Goal: Navigation & Orientation: Find specific page/section

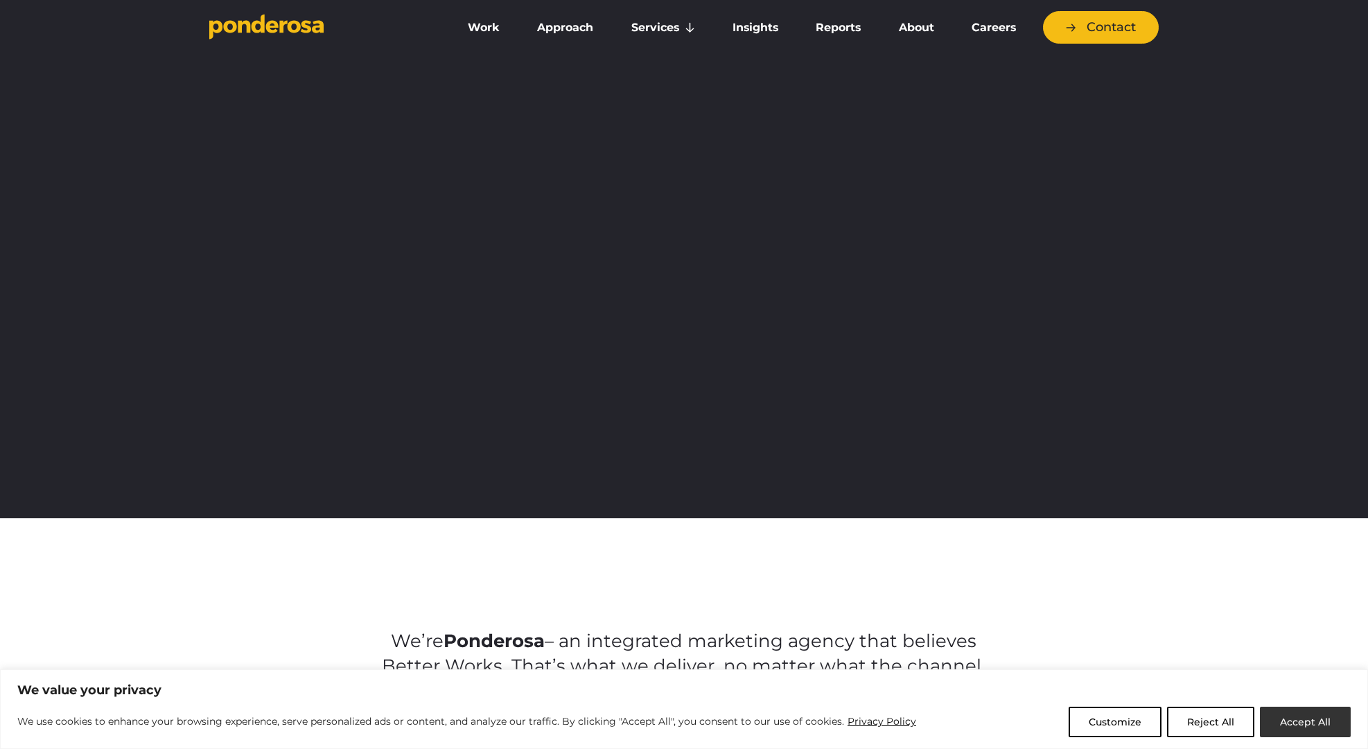
click at [1315, 730] on button "Accept All" at bounding box center [1305, 722] width 91 height 30
click at [1285, 721] on div "We’re Ponderosa – an integrated marketing agency that believes Better Works. Th…" at bounding box center [684, 698] width 1368 height 360
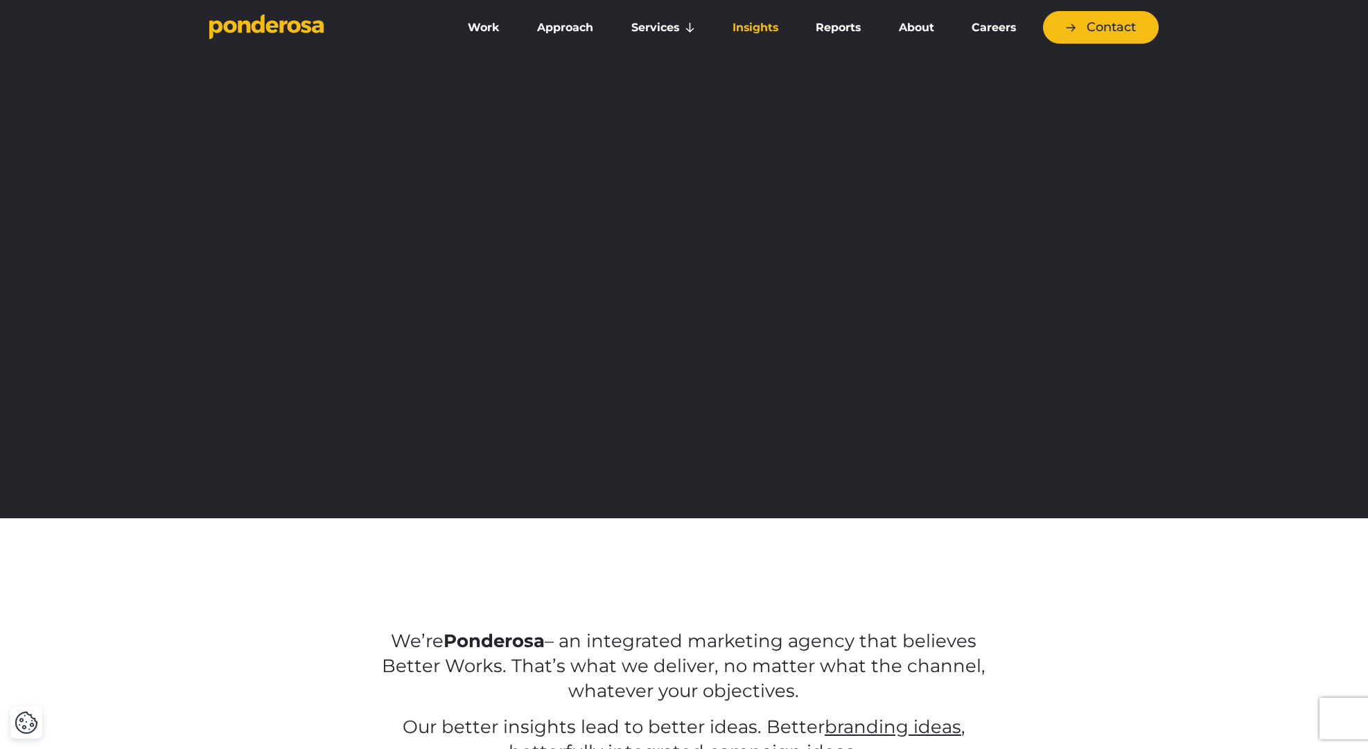
click at [743, 28] on link "Insights" at bounding box center [756, 27] width 78 height 29
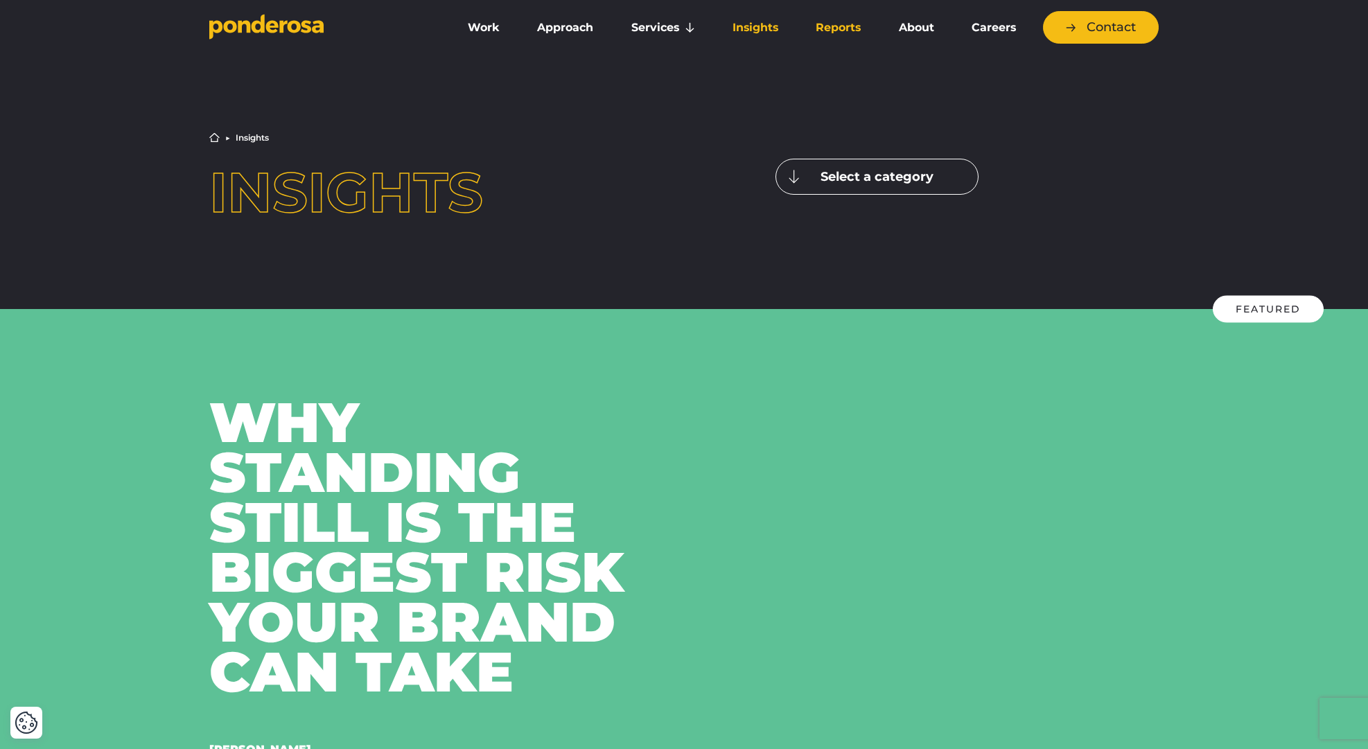
click at [836, 24] on link "Reports" at bounding box center [838, 27] width 77 height 29
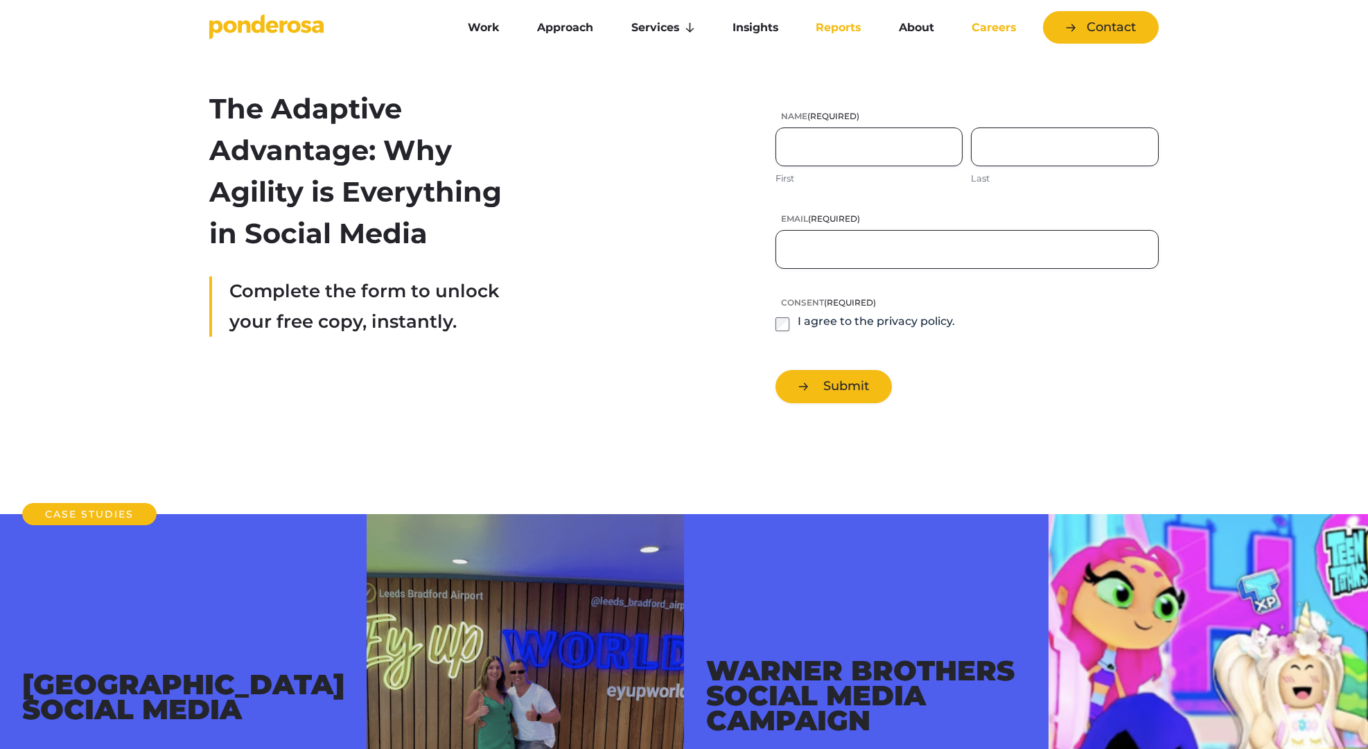
click at [987, 26] on link "Careers" at bounding box center [994, 27] width 76 height 29
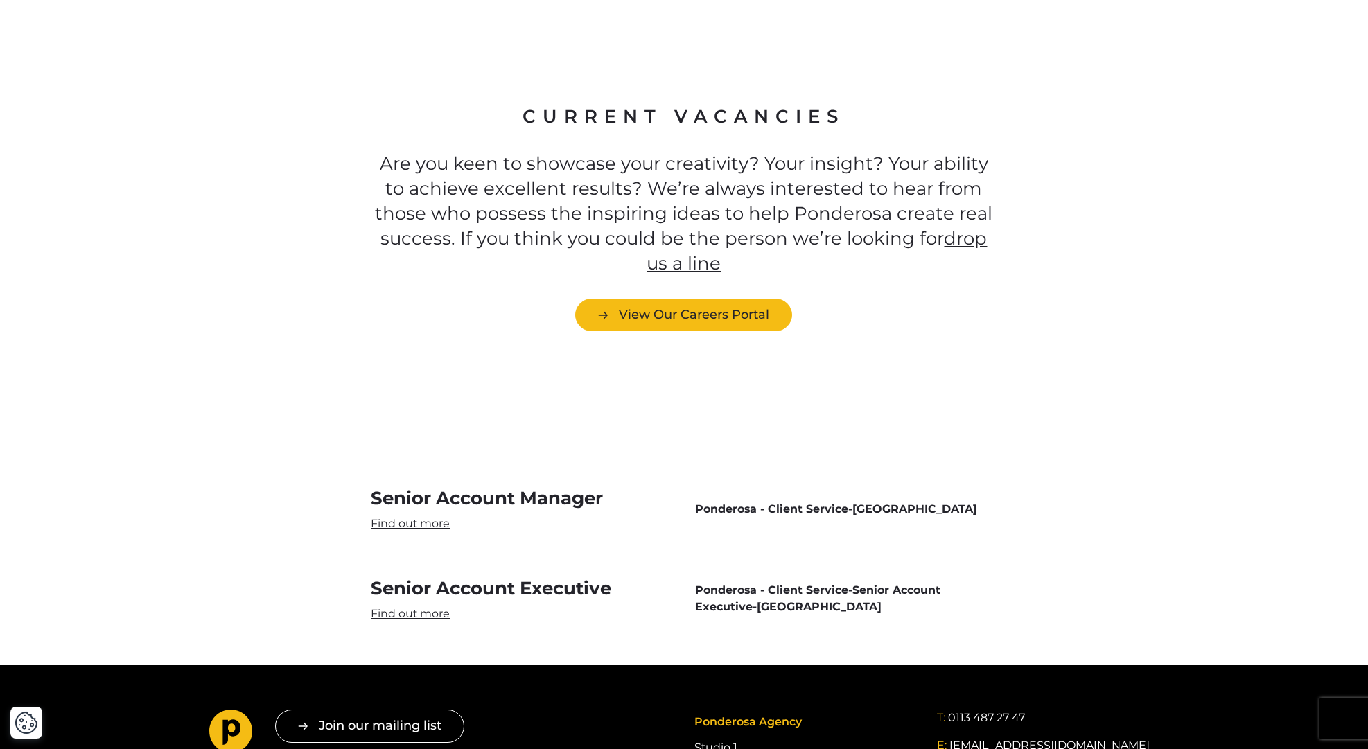
scroll to position [3820, 0]
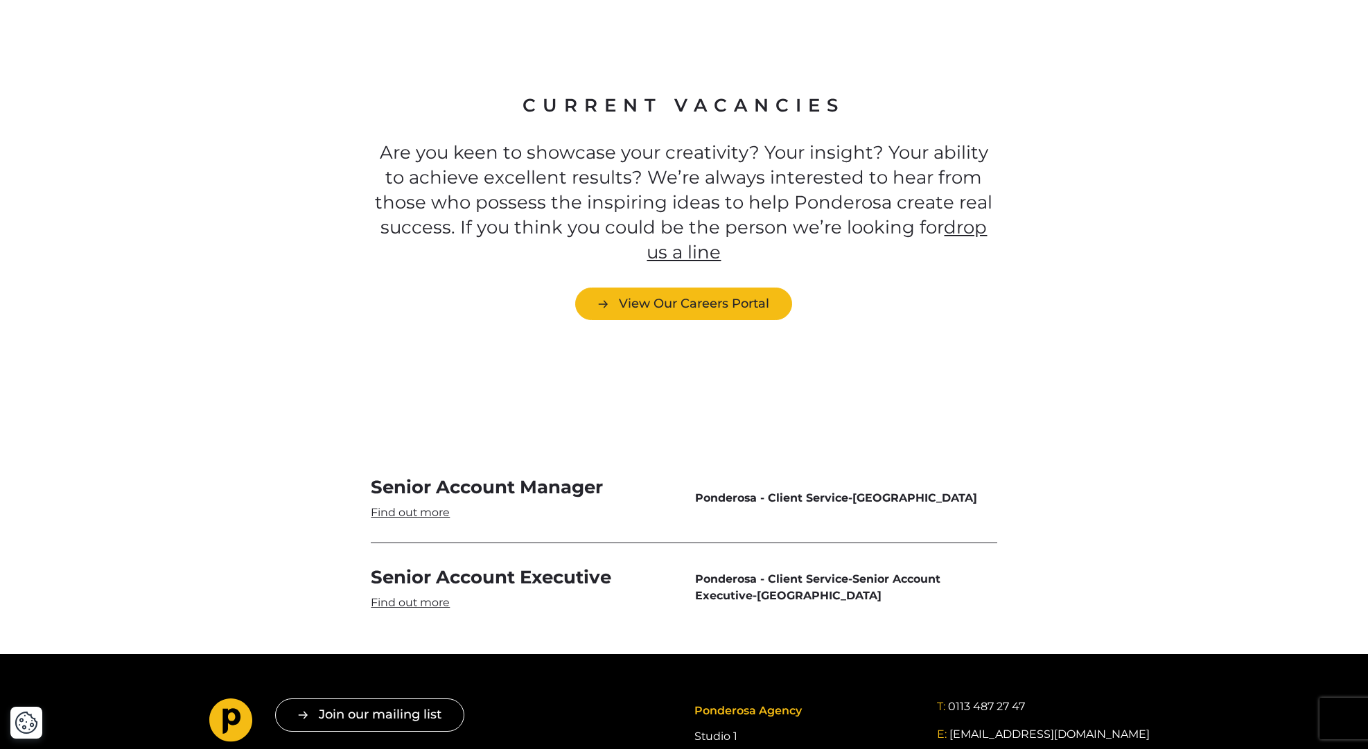
click at [417, 475] on link "Senior Account Manager" at bounding box center [522, 497] width 302 height 45
